Goal: Task Accomplishment & Management: Complete application form

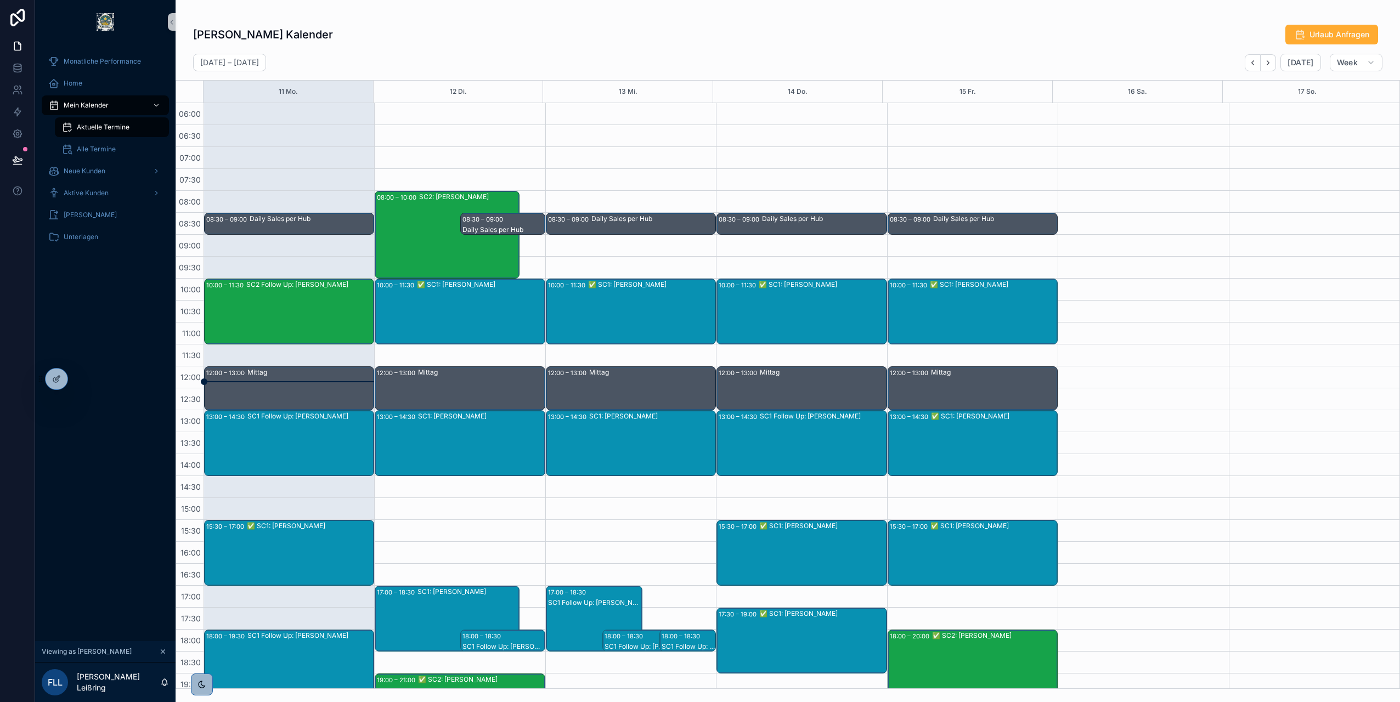
scroll to position [62, 0]
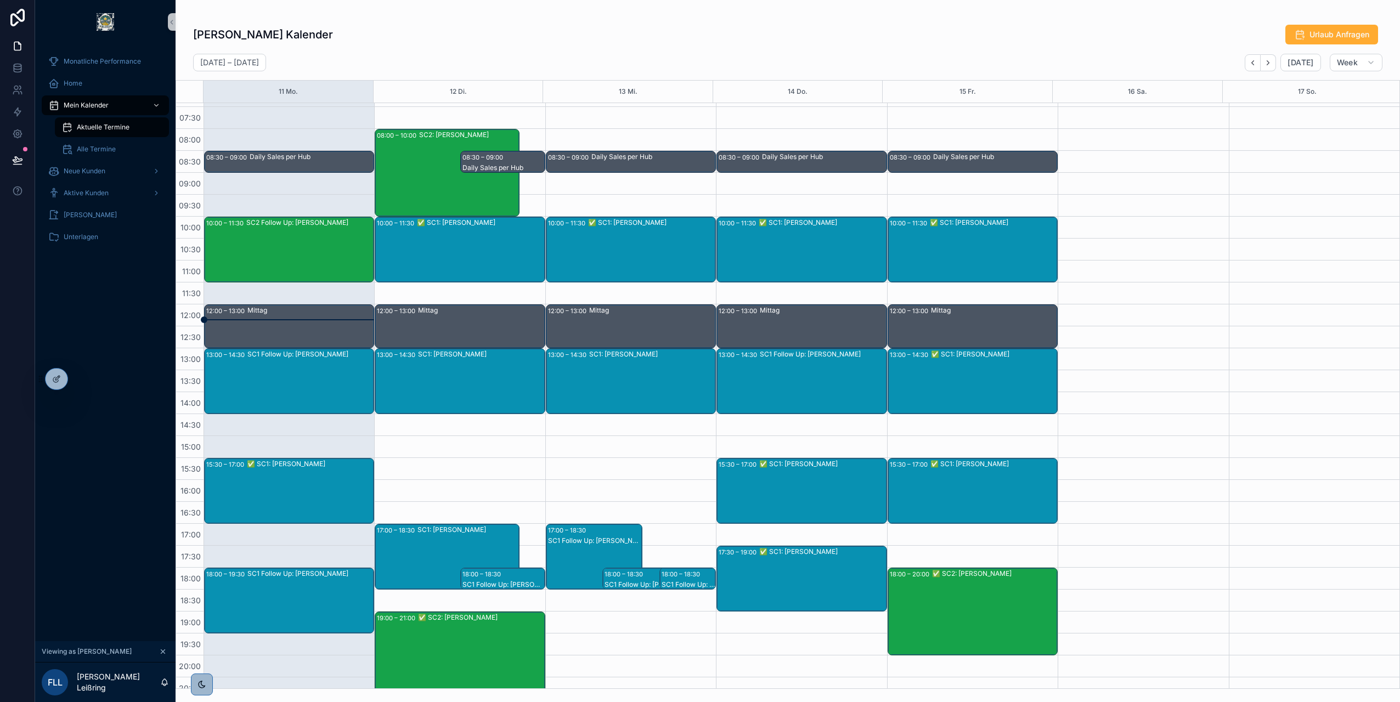
click at [409, 147] on div "08:00 – 10:00 SC2: [PERSON_NAME]" at bounding box center [447, 172] width 144 height 87
click at [462, 143] on div "SC2: [PERSON_NAME]" at bounding box center [468, 173] width 99 height 86
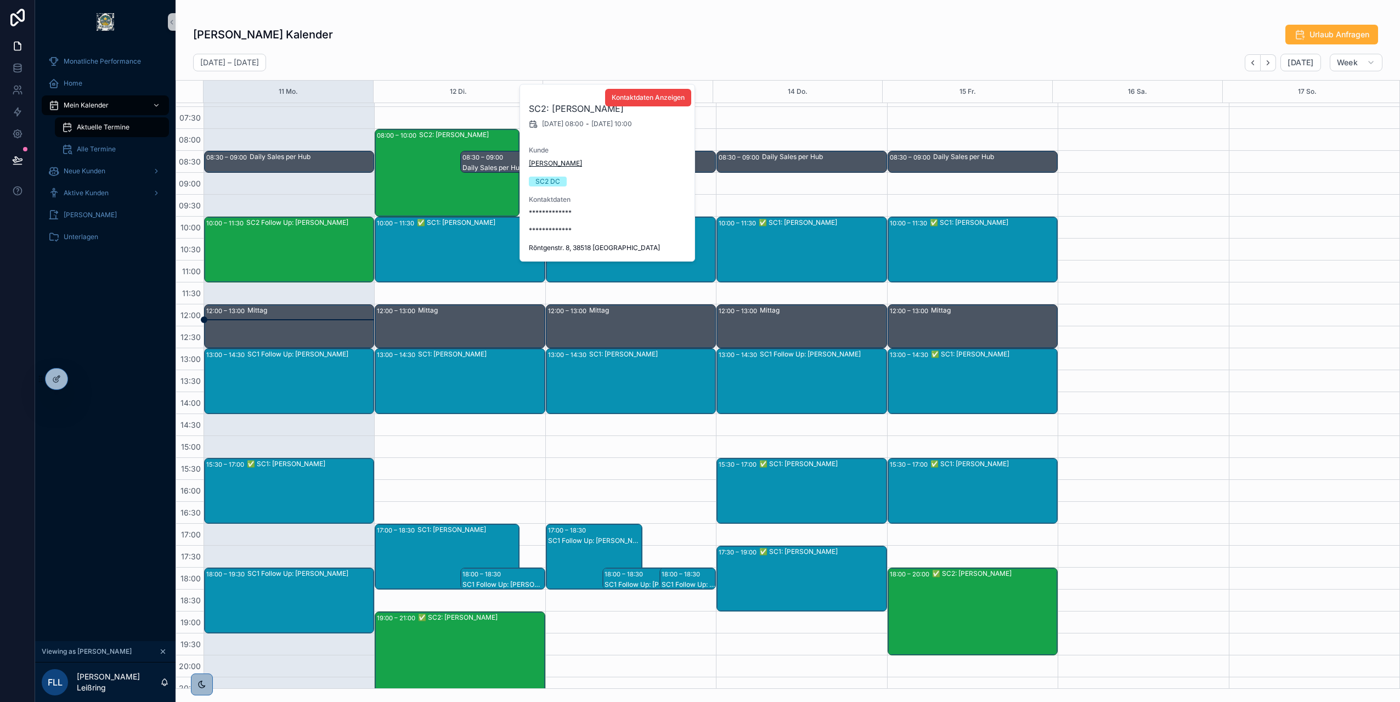
click at [546, 167] on span "[PERSON_NAME]" at bounding box center [555, 163] width 53 height 9
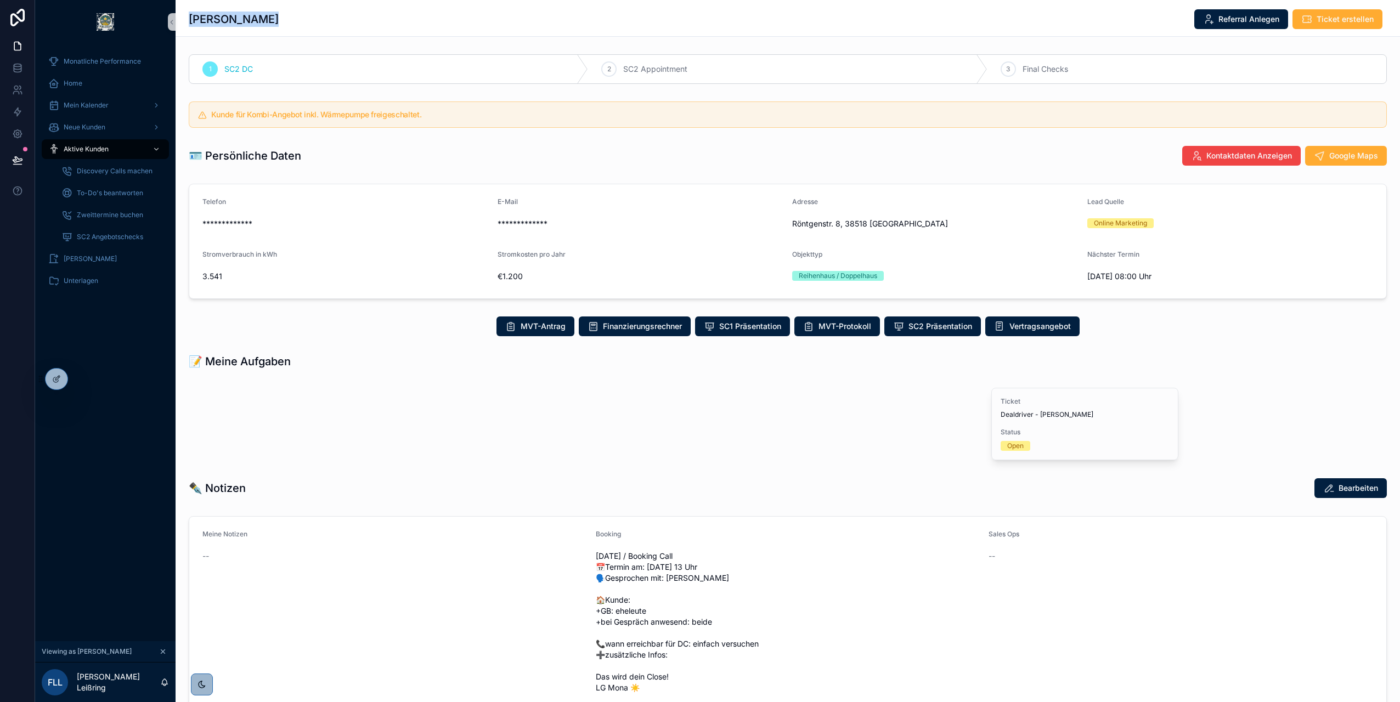
drag, startPoint x: 287, startPoint y: 15, endPoint x: 187, endPoint y: 15, distance: 99.8
click at [187, 15] on div "[PERSON_NAME] Referral Anlegen Ticket erstellen" at bounding box center [788, 18] width 1224 height 37
copy h1 "[PERSON_NAME]"
click at [378, 445] on div "scrollable content" at bounding box center [380, 423] width 401 height 82
click at [1036, 414] on span "Dealdriver - [PERSON_NAME]" at bounding box center [1084, 414] width 169 height 9
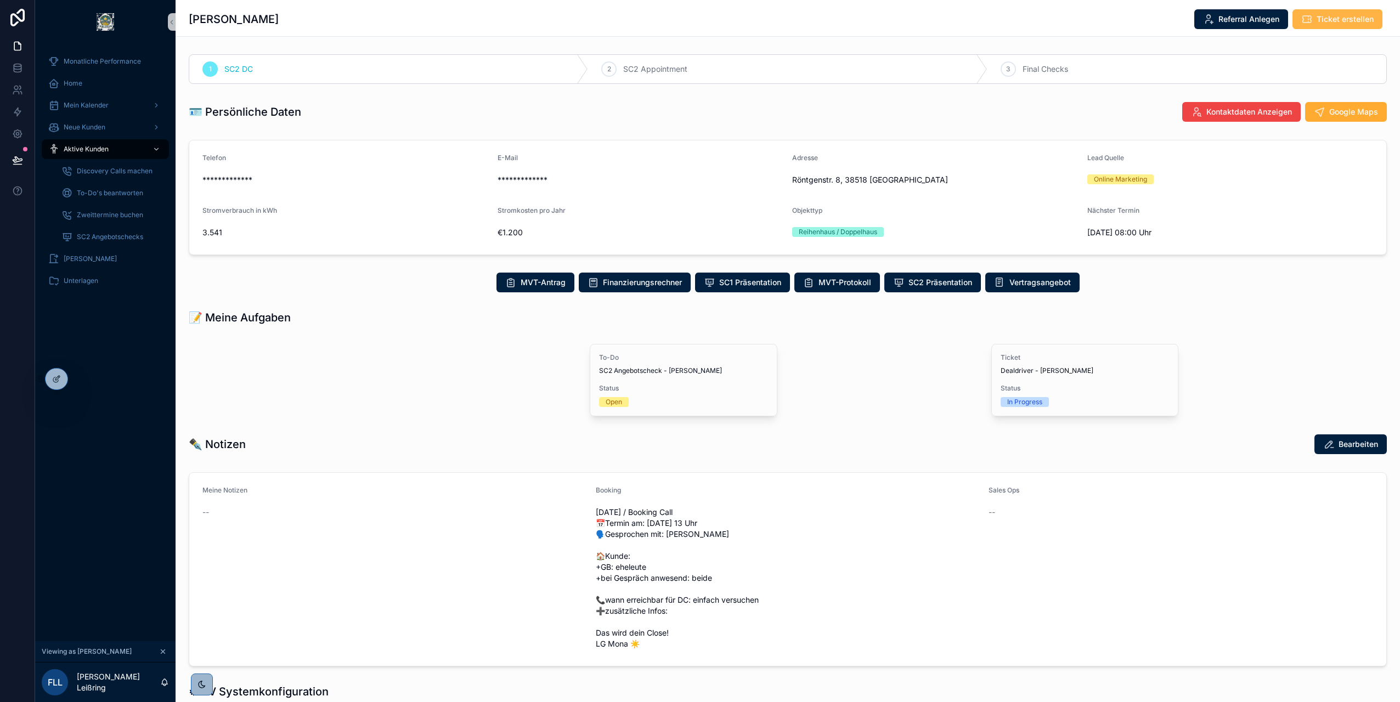
click at [1331, 20] on span "Ticket erstellen" at bounding box center [1344, 19] width 57 height 11
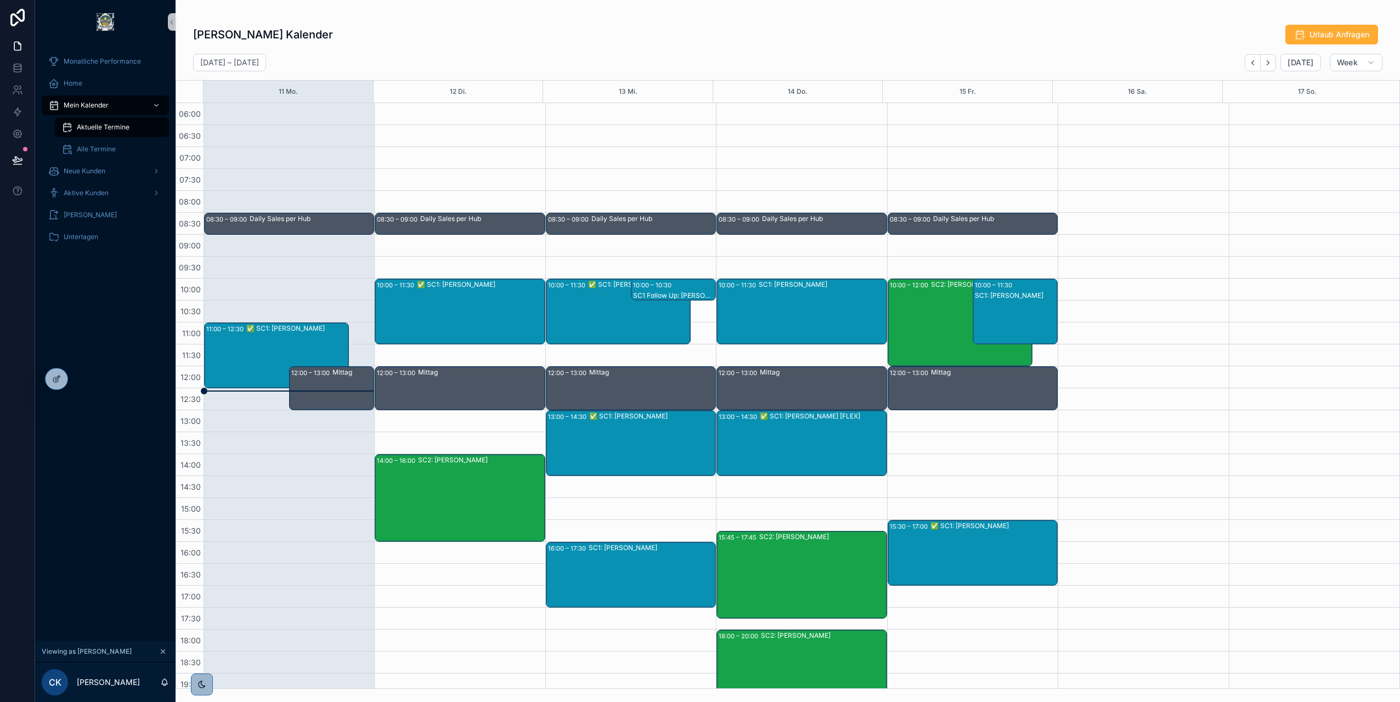
click at [261, 333] on div "✅ SC1: Manfred Brechtelsbauer" at bounding box center [296, 328] width 101 height 9
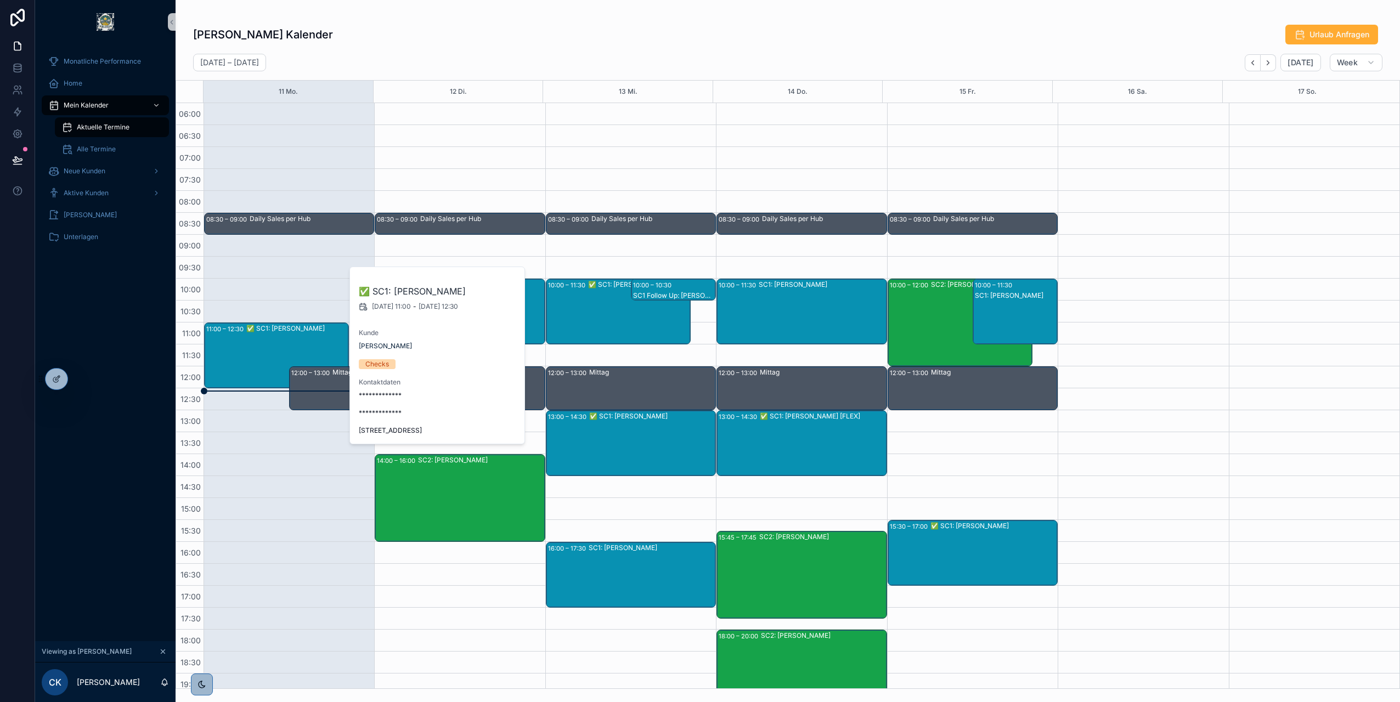
click at [642, 13] on div "Christian Kauk's Kalender Urlaub Anfragen August 11 – 17 Today Week 11 Mo. 12 D…" at bounding box center [788, 344] width 1224 height 689
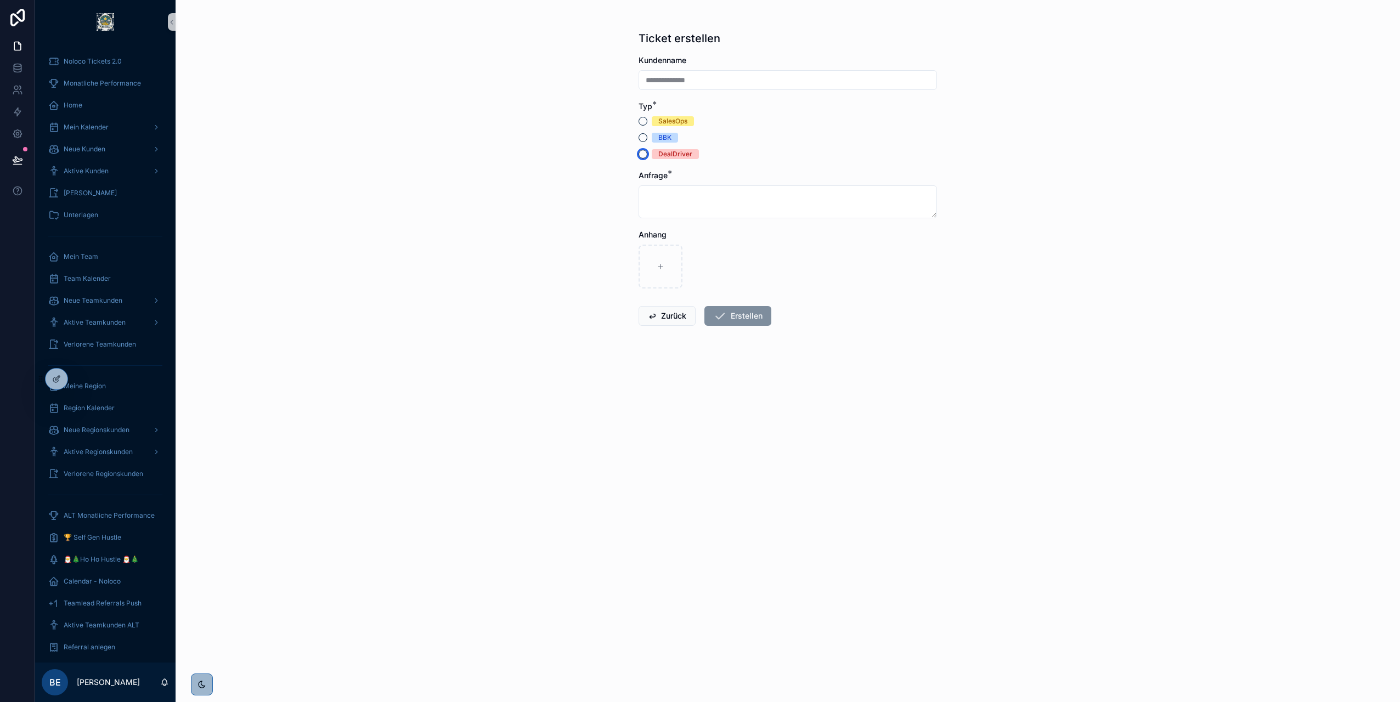
click at [642, 154] on button "DealDriver" at bounding box center [642, 154] width 9 height 9
click at [641, 122] on button "SalesOps" at bounding box center [642, 121] width 9 height 9
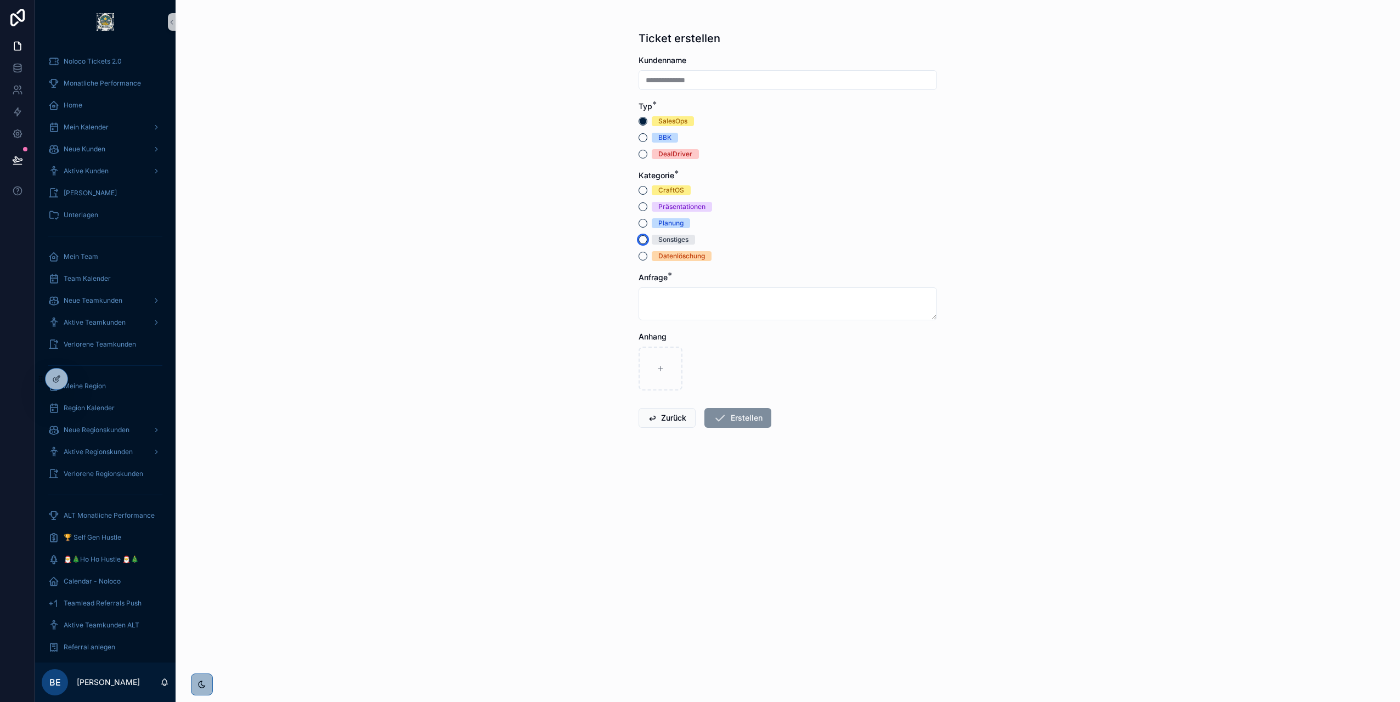
click at [642, 238] on button "Sonstiges" at bounding box center [642, 239] width 9 height 9
click at [643, 183] on div "Kategorie * CraftOS Präsentationen Planung Sonstiges Datenlöschung" at bounding box center [787, 215] width 298 height 91
click at [649, 152] on div "DealDriver" at bounding box center [787, 154] width 298 height 10
click at [645, 154] on button "DealDriver" at bounding box center [642, 154] width 9 height 9
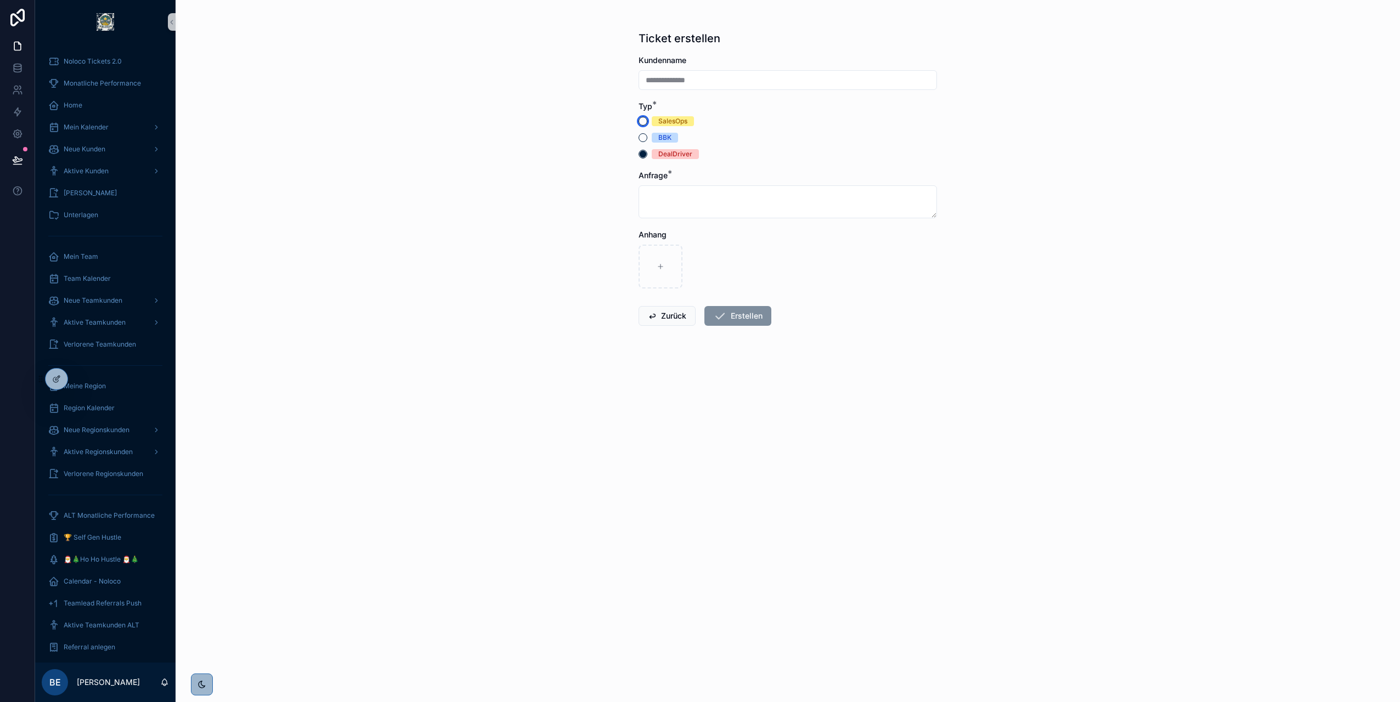
click at [645, 121] on button "SalesOps" at bounding box center [642, 121] width 9 height 9
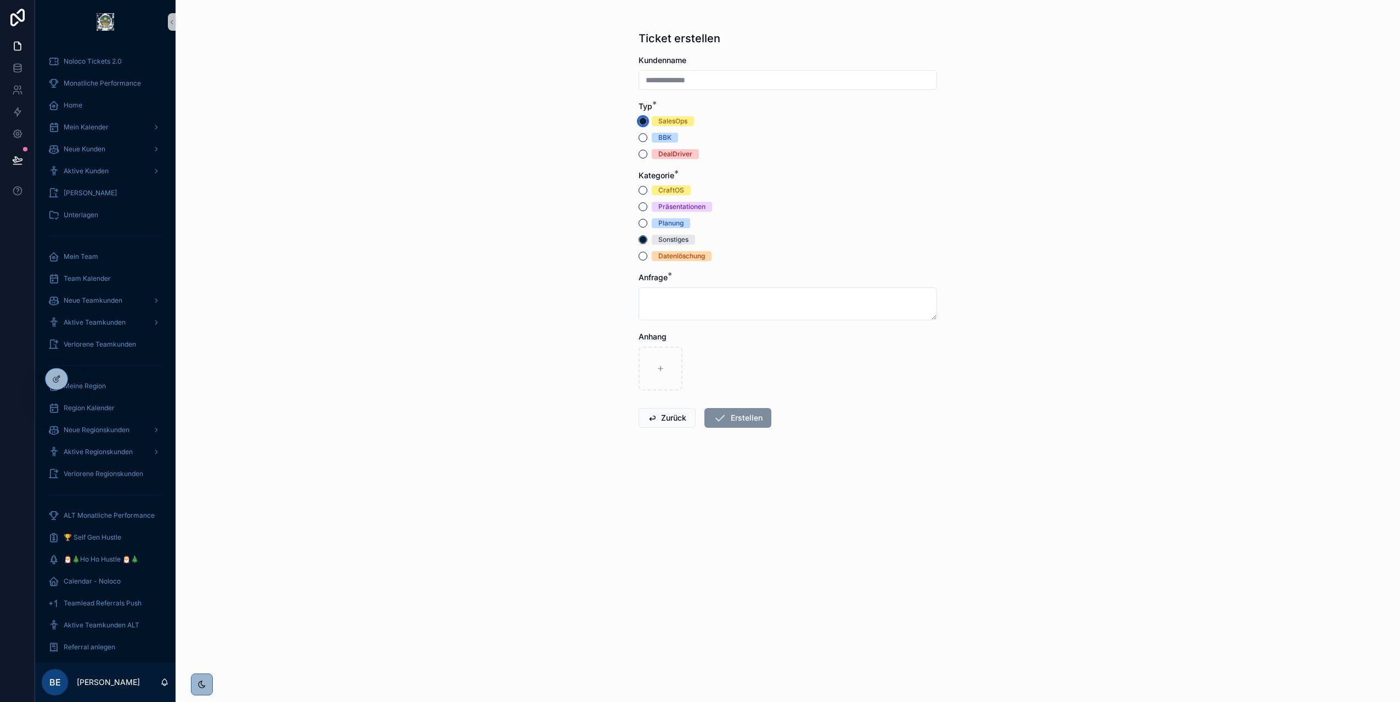
type button "SALES_OPS"
